Goal: Transaction & Acquisition: Purchase product/service

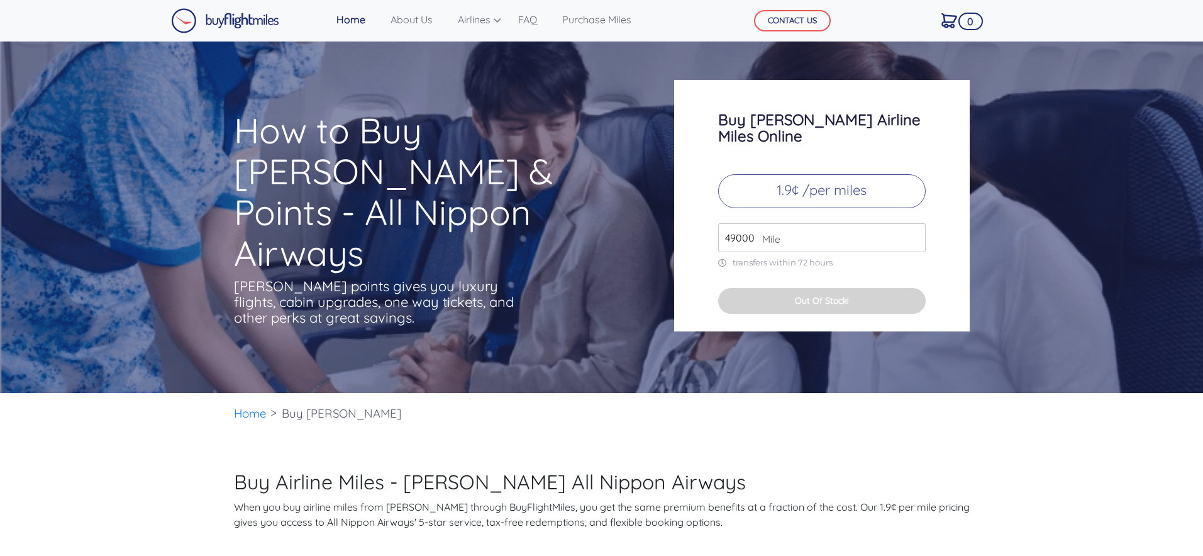
click at [735, 223] on input "49000" at bounding box center [822, 237] width 208 height 29
click at [784, 293] on button "Out Of Stock!" at bounding box center [822, 301] width 208 height 26
click at [248, 22] on img at bounding box center [225, 20] width 108 height 25
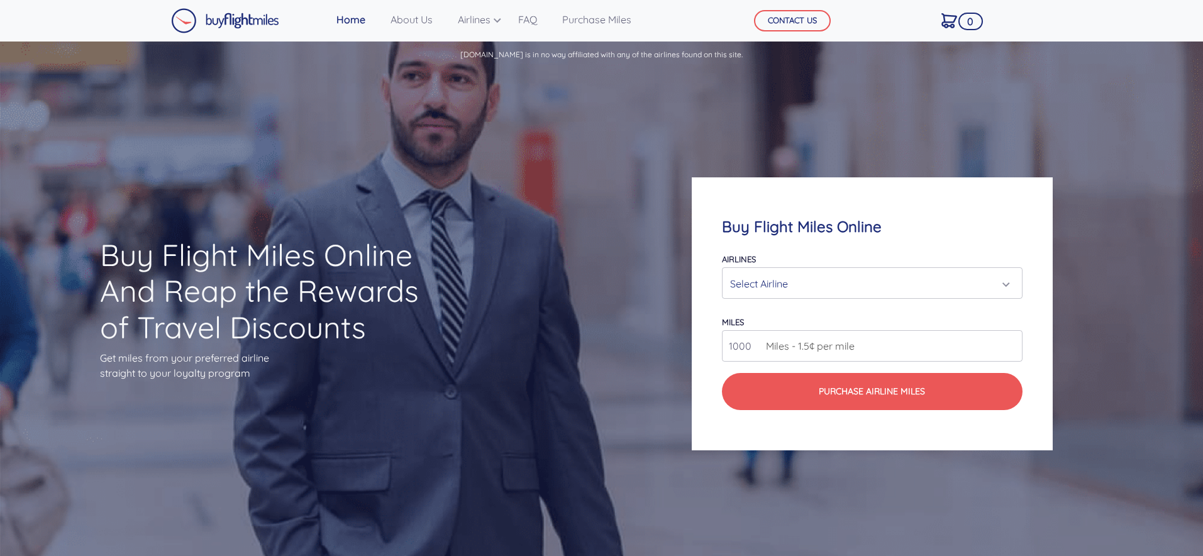
click at [787, 277] on div "Select Airline" at bounding box center [868, 284] width 276 height 24
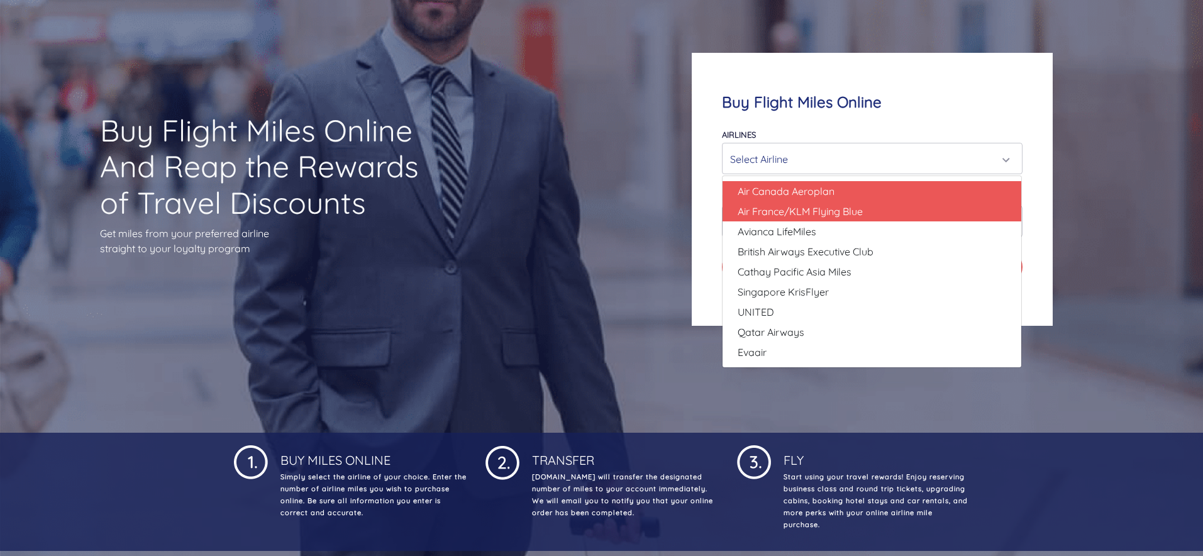
scroll to position [105, 0]
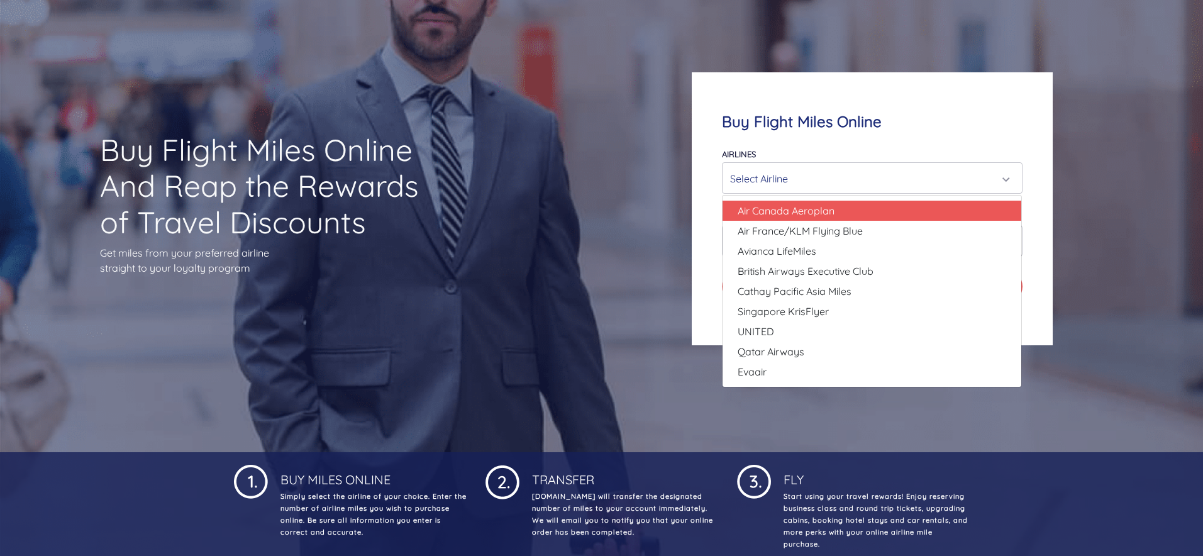
click at [574, 260] on div "Buy Flight Miles Online And Reap the Rewards of Travel Discounts Get miles from…" at bounding box center [601, 208] width 1203 height 487
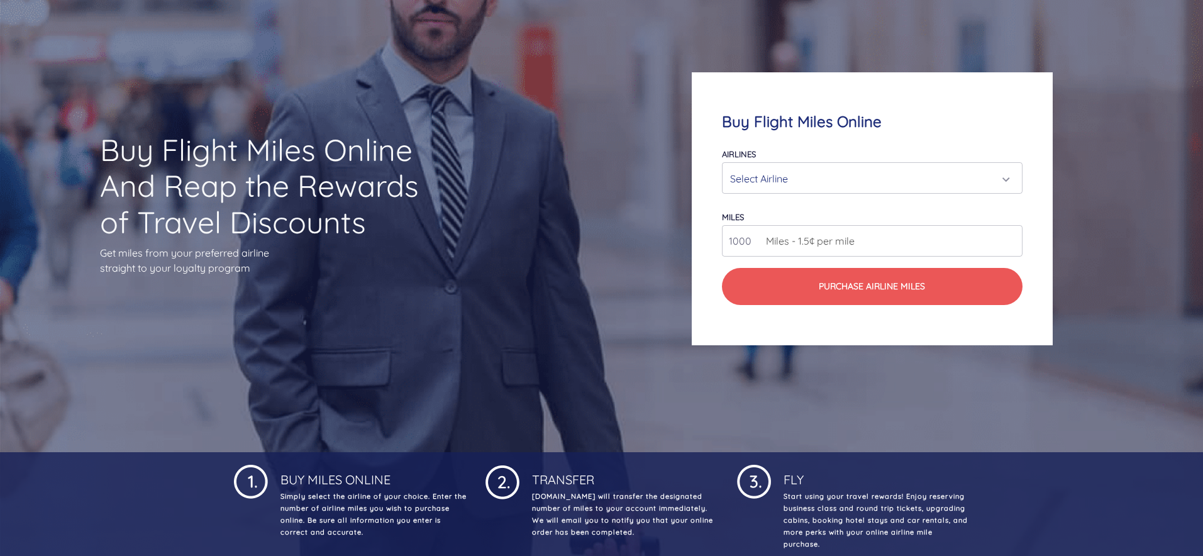
click at [803, 167] on div "Select Airline" at bounding box center [868, 179] width 276 height 24
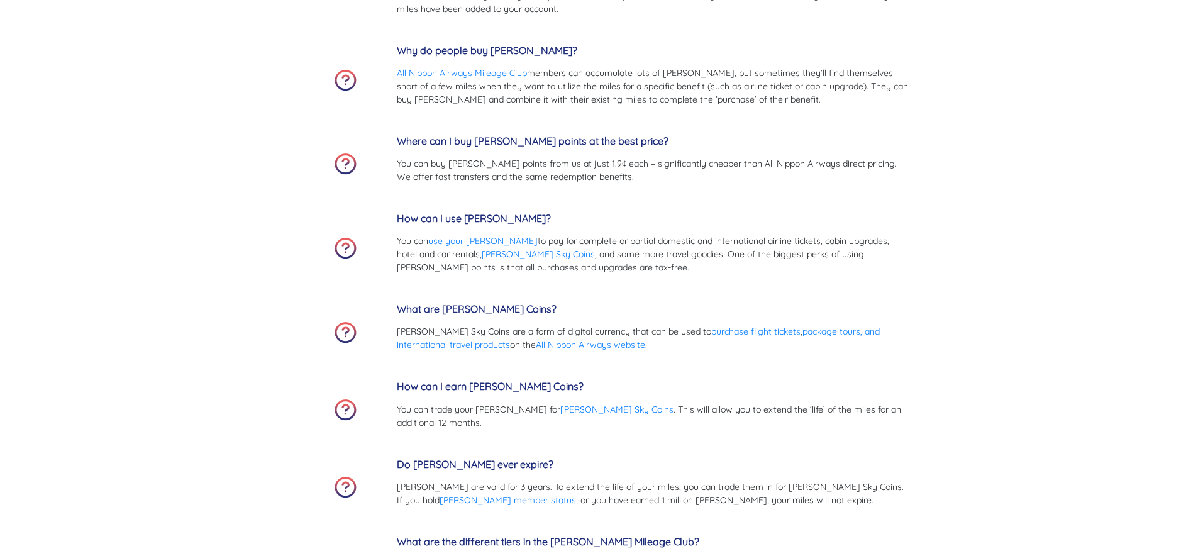
scroll to position [3997, 0]
